Goal: Check status: Check status

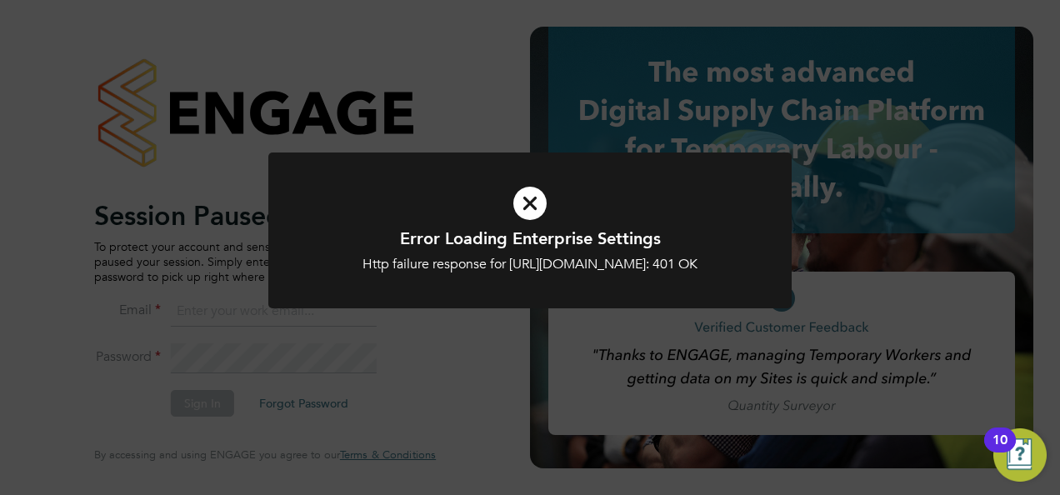
type input "emily.houghton@brightonandhovealbion.com"
click at [537, 198] on icon at bounding box center [529, 203] width 433 height 65
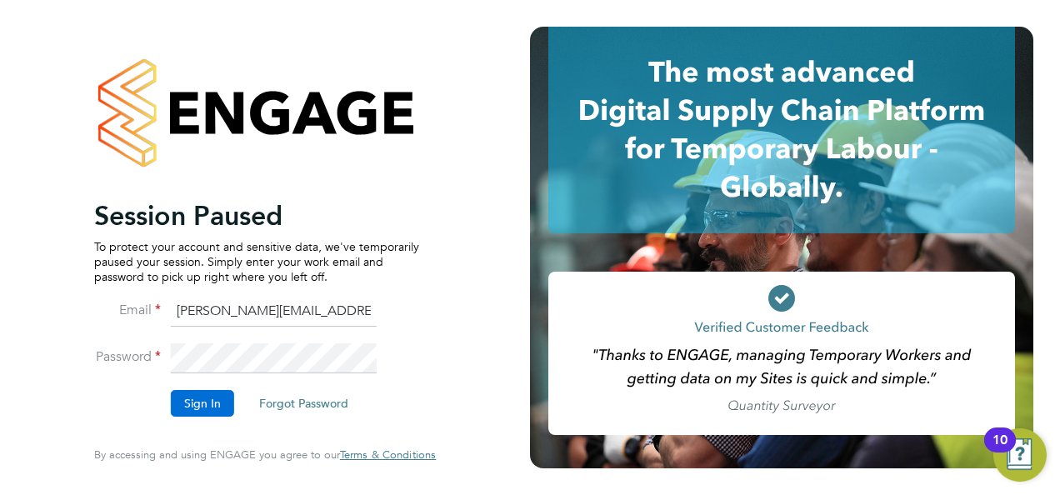
click at [192, 402] on button "Sign In" at bounding box center [202, 403] width 63 height 27
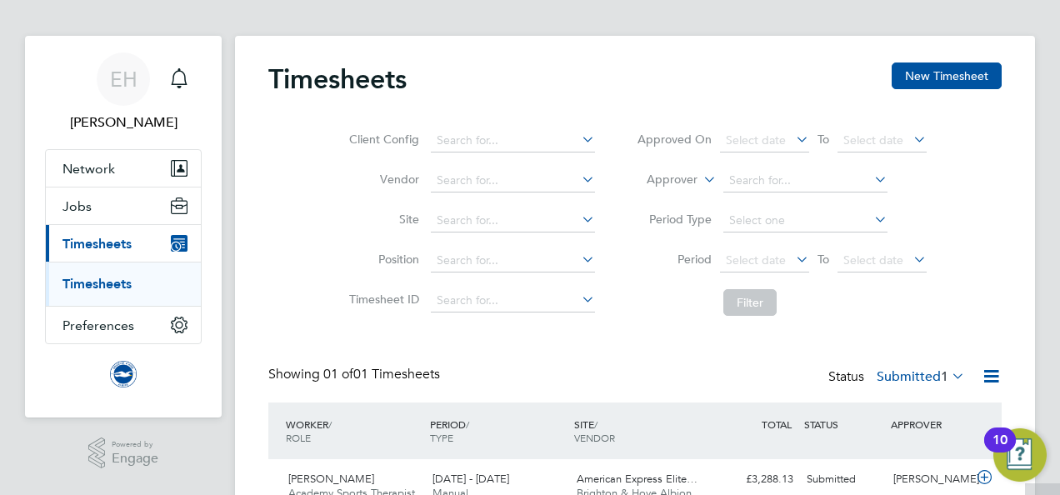
scroll to position [10, 0]
click at [917, 368] on div "Status Submitted 1" at bounding box center [898, 378] width 140 height 23
click at [947, 375] on span "1" at bounding box center [945, 377] width 8 height 17
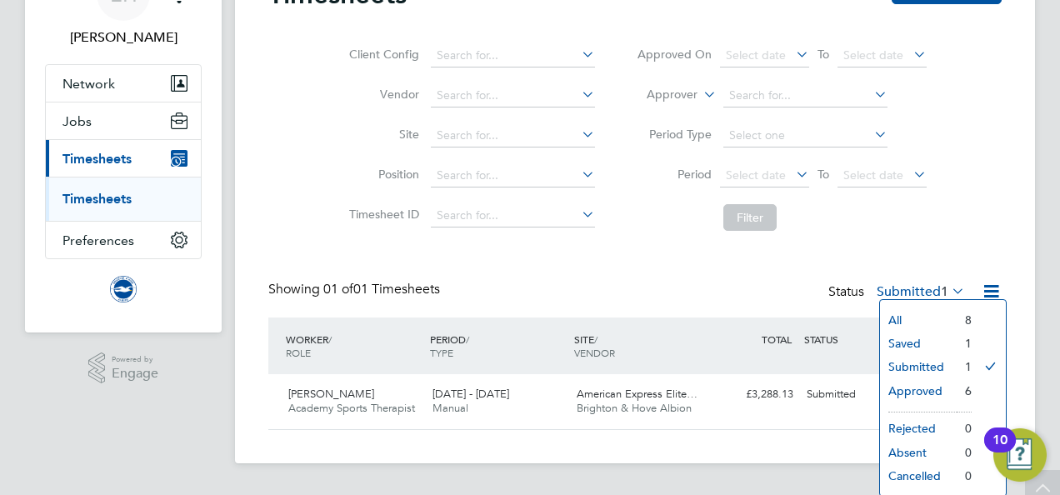
scroll to position [97, 0]
click at [897, 320] on li "All" at bounding box center [918, 319] width 77 height 23
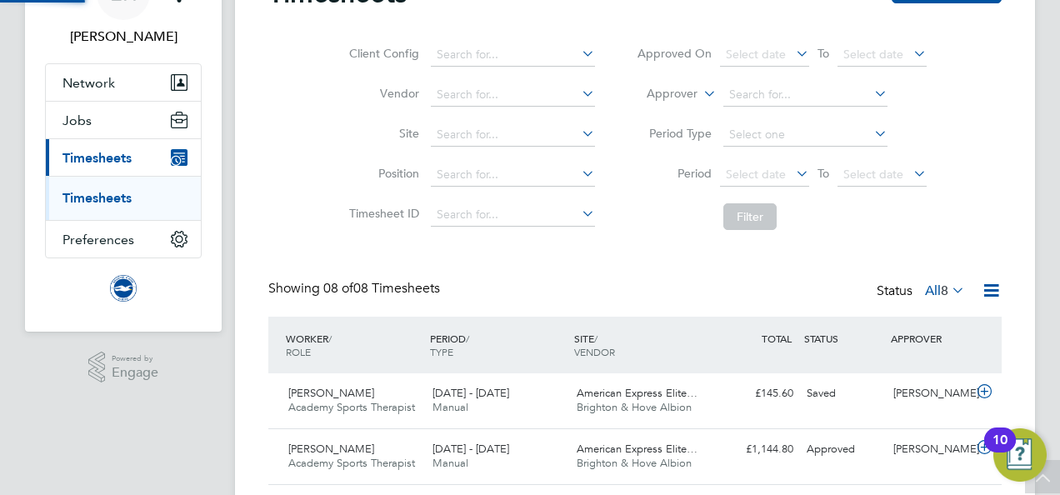
scroll to position [0, 0]
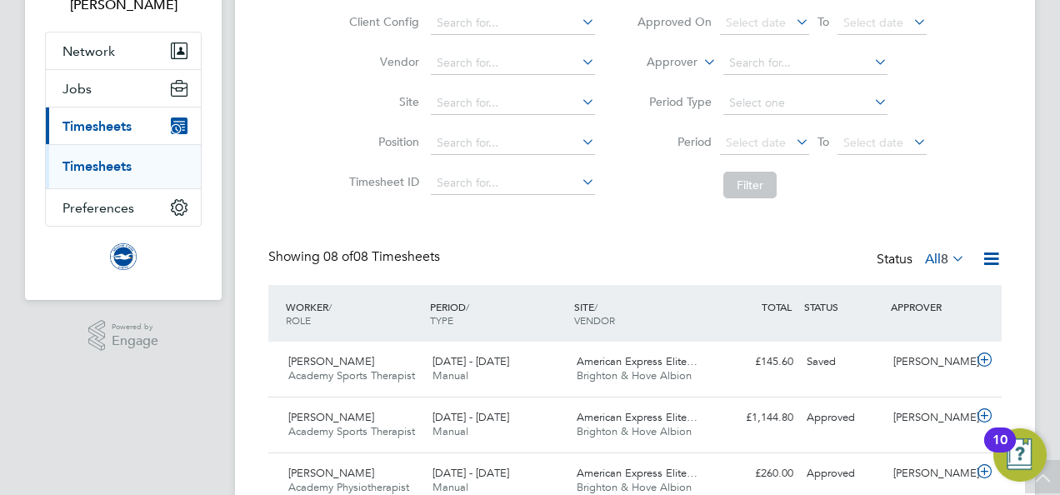
click at [941, 252] on span "8" at bounding box center [945, 259] width 8 height 17
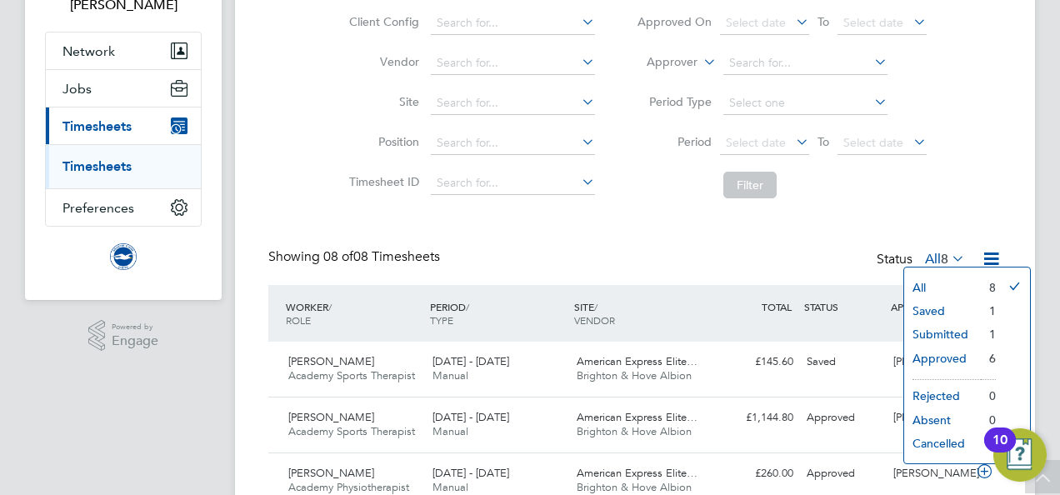
click at [943, 362] on li "Approved" at bounding box center [942, 358] width 77 height 23
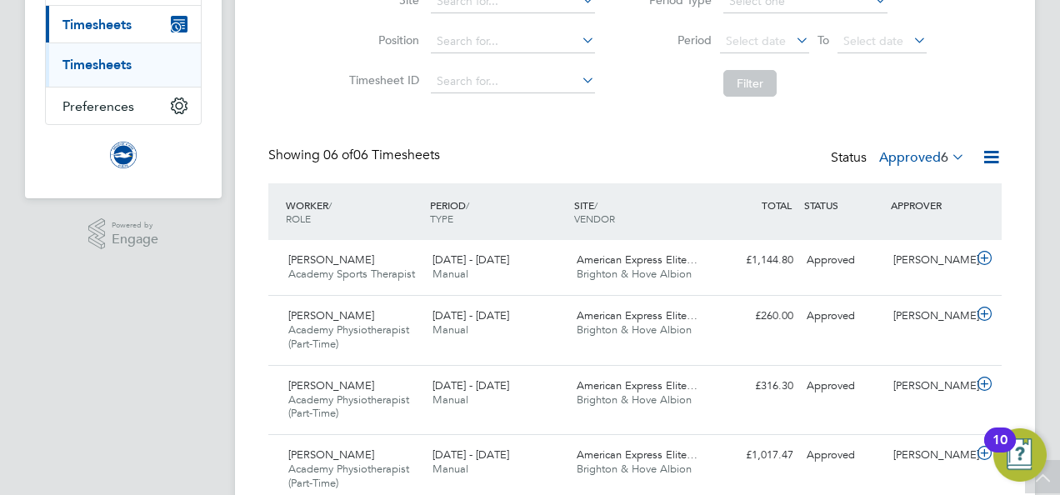
click at [931, 149] on label "Approved 6" at bounding box center [922, 157] width 86 height 17
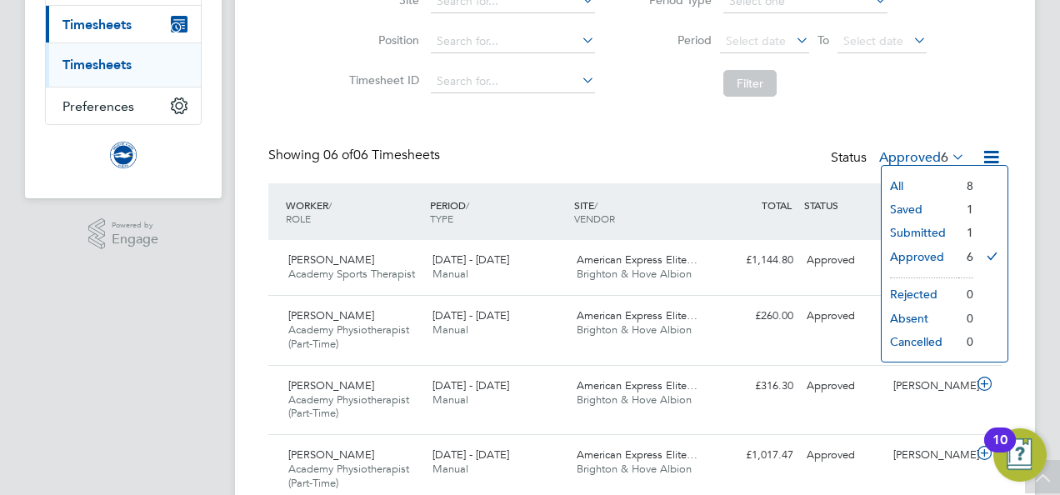
click at [909, 205] on li "Saved" at bounding box center [920, 209] width 77 height 23
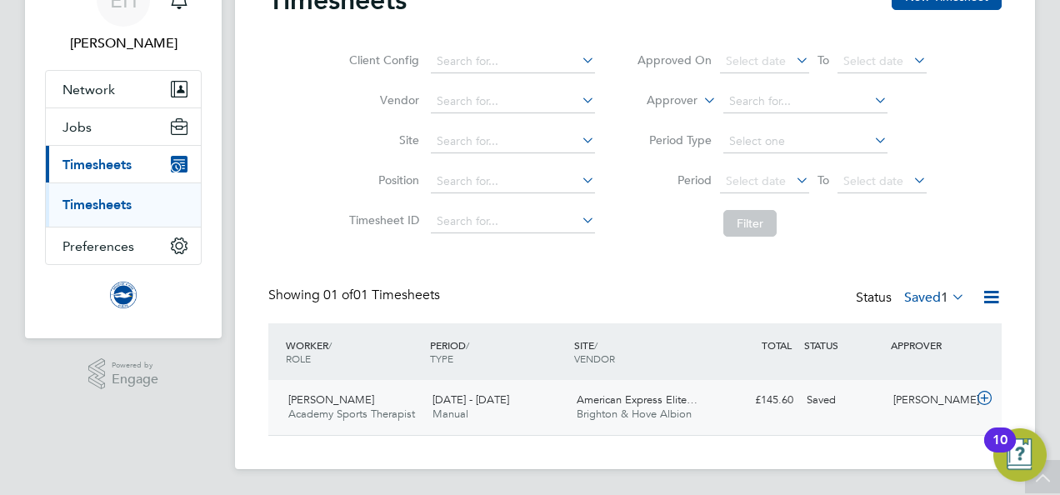
click at [821, 406] on div "Saved" at bounding box center [843, 401] width 87 height 28
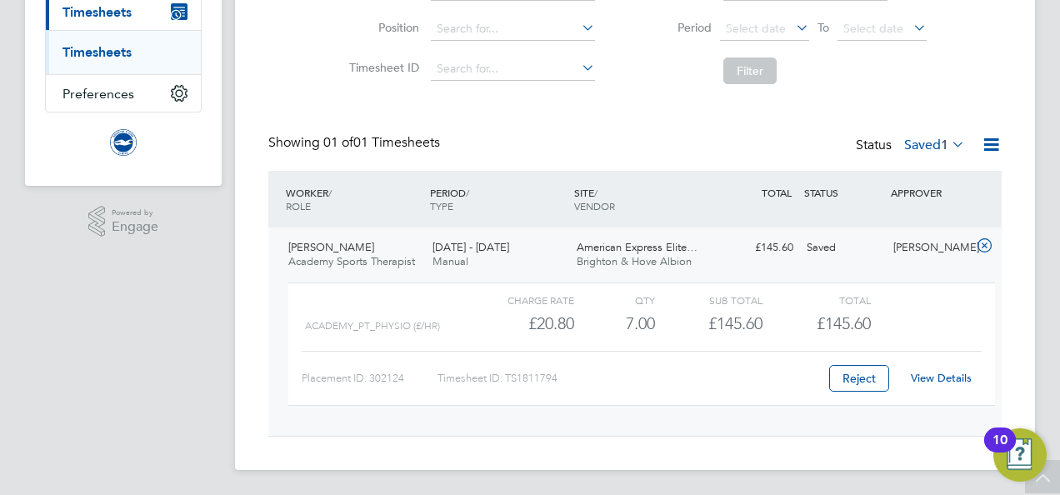
click at [942, 378] on link "View Details" at bounding box center [941, 378] width 61 height 14
